Goal: Transaction & Acquisition: Purchase product/service

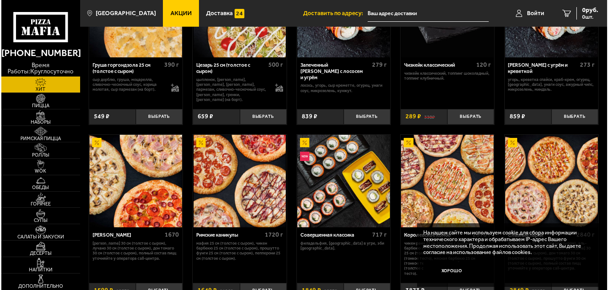
scroll to position [297, 0]
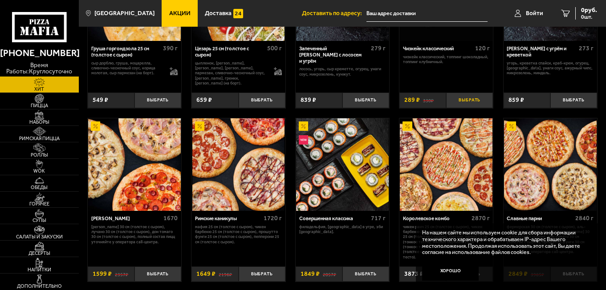
click at [471, 102] on button "Выбрать" at bounding box center [469, 101] width 47 height 16
click at [447, 167] on img at bounding box center [446, 164] width 93 height 93
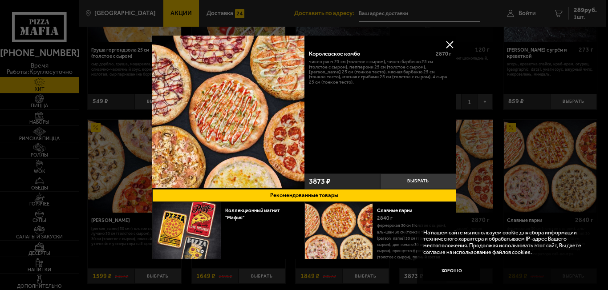
click at [448, 44] on button at bounding box center [449, 44] width 13 height 13
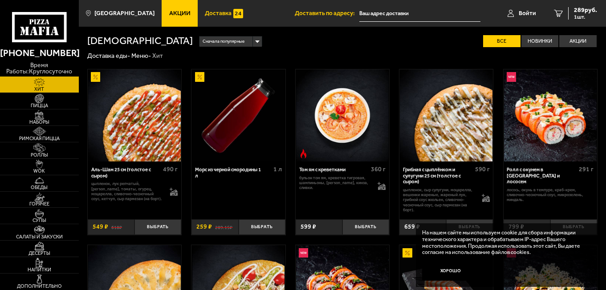
click at [205, 14] on span "Доставка" at bounding box center [218, 13] width 27 height 6
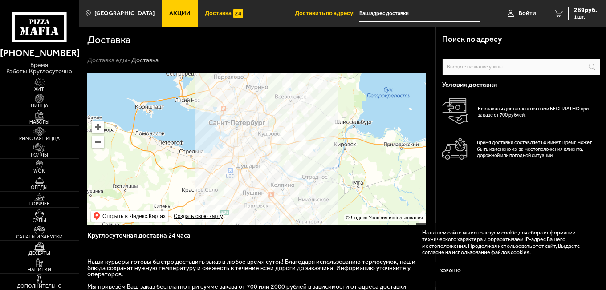
click at [169, 10] on span "Акции" at bounding box center [179, 13] width 21 height 6
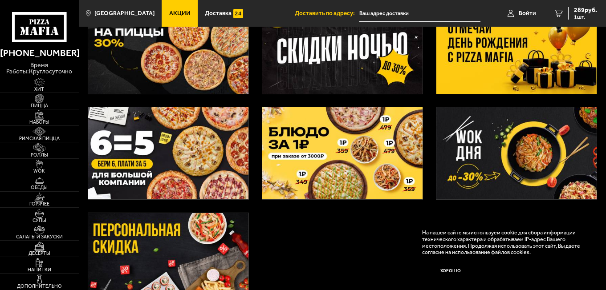
scroll to position [178, 0]
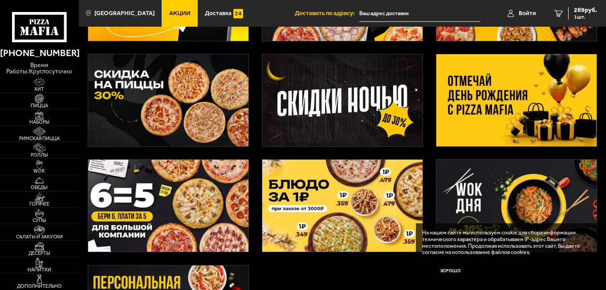
click at [147, 207] on img at bounding box center [168, 206] width 161 height 92
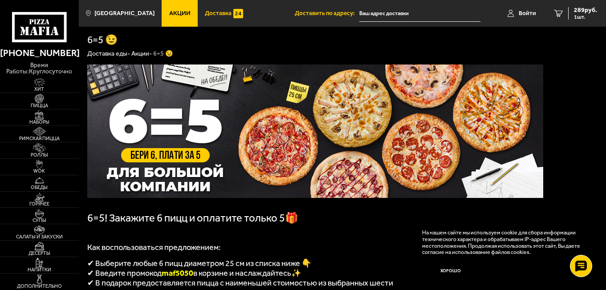
click at [207, 12] on span "Доставка" at bounding box center [218, 13] width 27 height 6
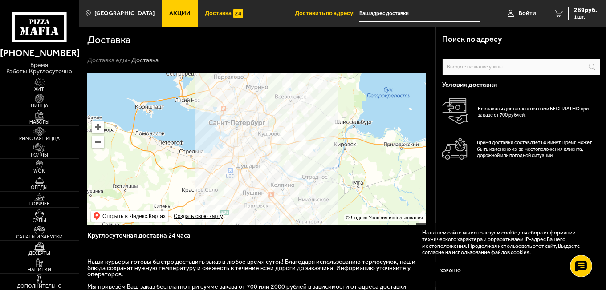
click at [213, 12] on span "Доставка" at bounding box center [218, 13] width 27 height 6
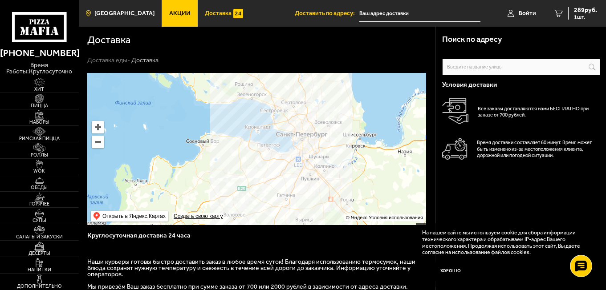
click at [117, 5] on link "[GEOGRAPHIC_DATA]" at bounding box center [120, 13] width 83 height 27
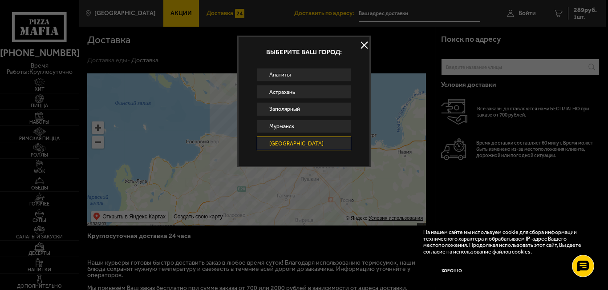
drag, startPoint x: 119, startPoint y: 14, endPoint x: 321, endPoint y: 18, distance: 202.6
click at [119, 14] on div at bounding box center [304, 145] width 608 height 290
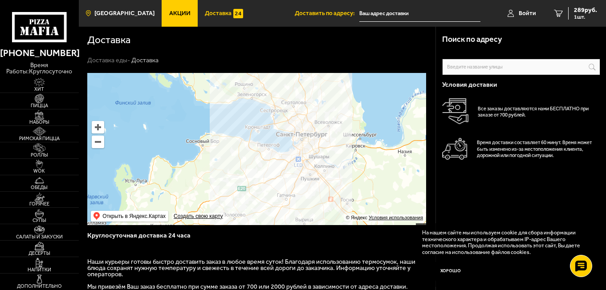
click at [130, 9] on link "[GEOGRAPHIC_DATA]" at bounding box center [120, 13] width 83 height 27
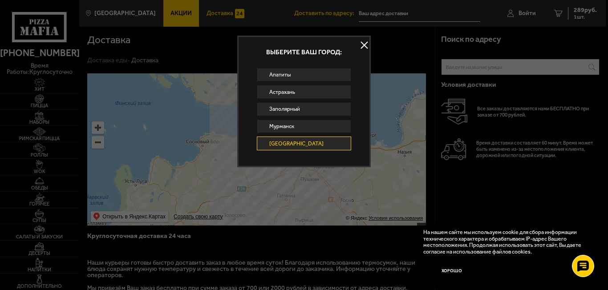
click at [364, 42] on button at bounding box center [364, 45] width 13 height 13
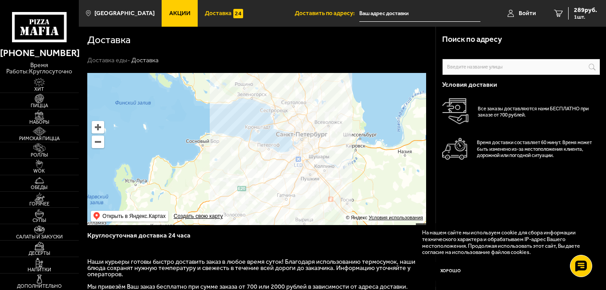
click at [38, 28] on icon at bounding box center [39, 27] width 54 height 30
